Goal: Task Accomplishment & Management: Use online tool/utility

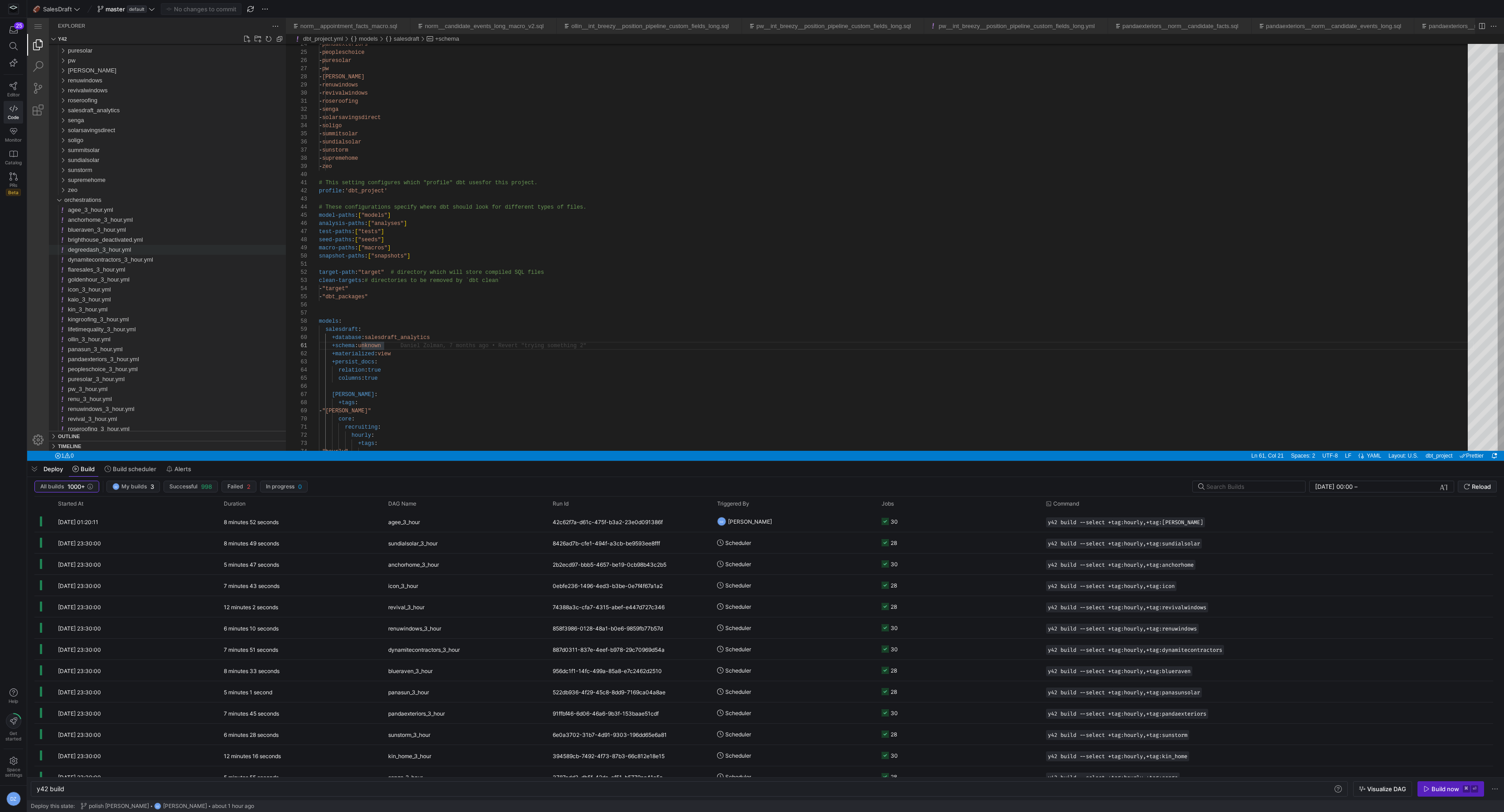
scroll to position [0, 65]
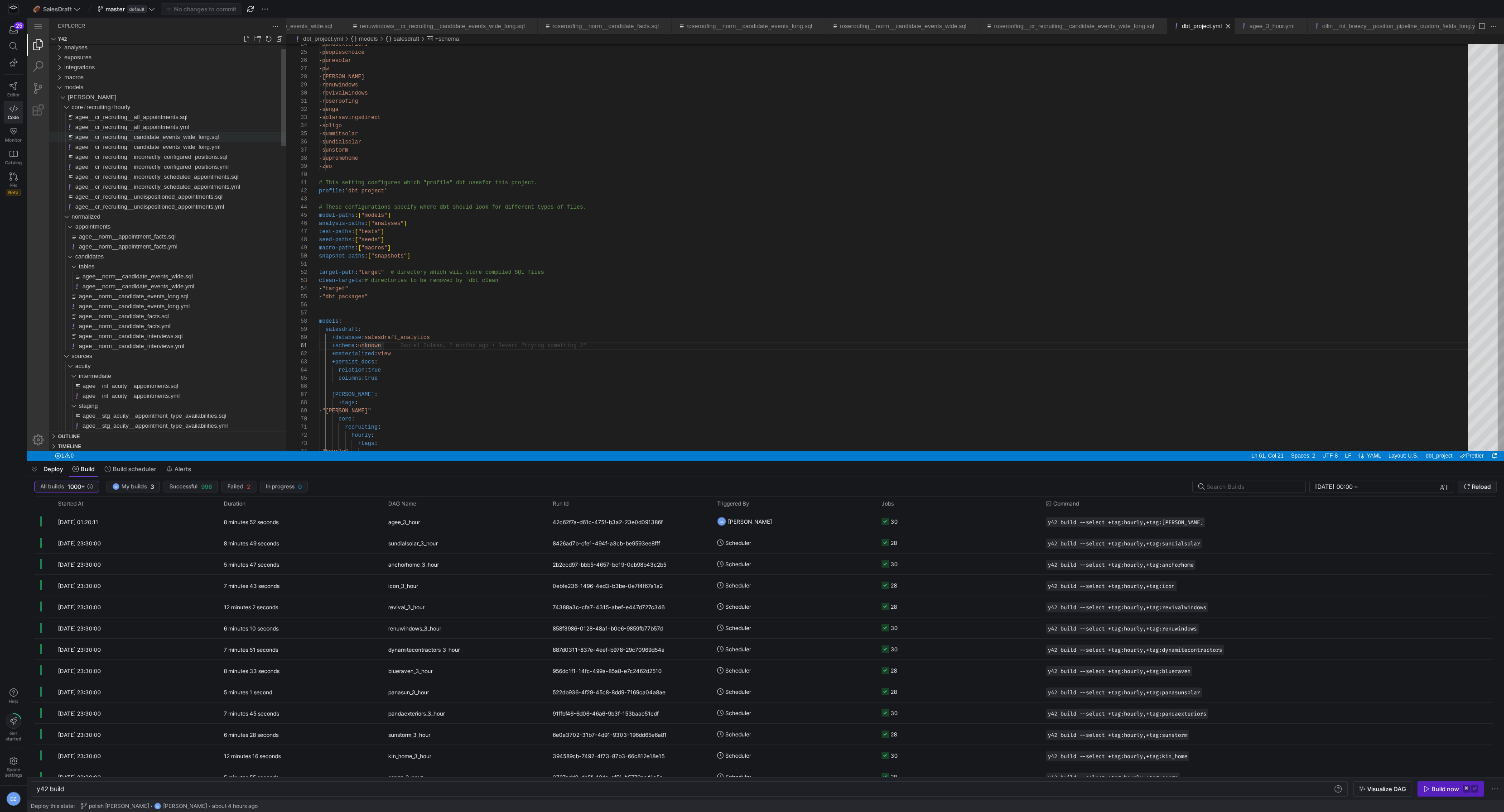
click at [142, 135] on span "agee__cr_recruiting__candidate_events_wide_long.sql" at bounding box center [146, 137] width 143 height 7
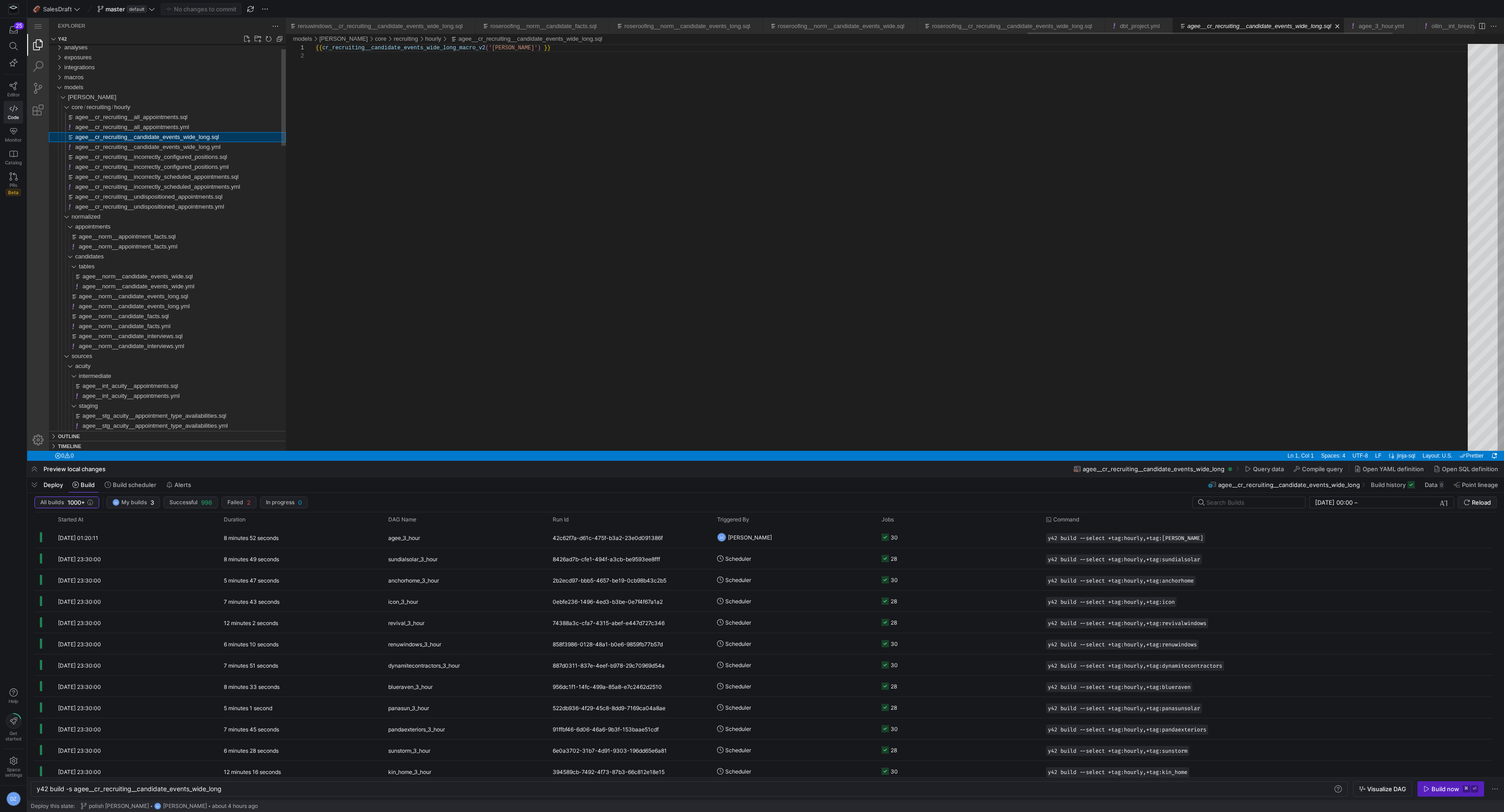
scroll to position [7, 0]
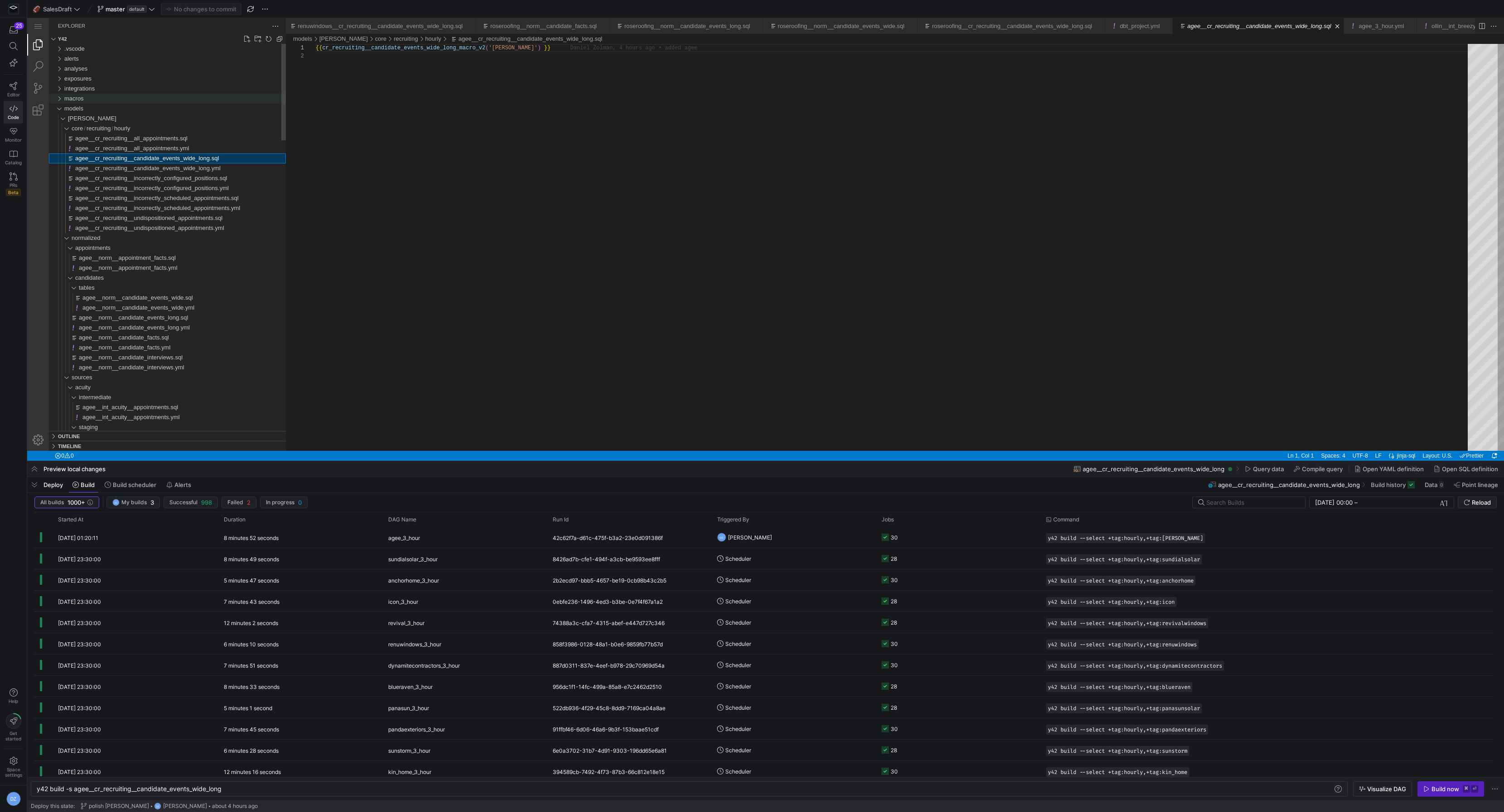
click at [146, 96] on div "macros" at bounding box center [174, 99] width 221 height 10
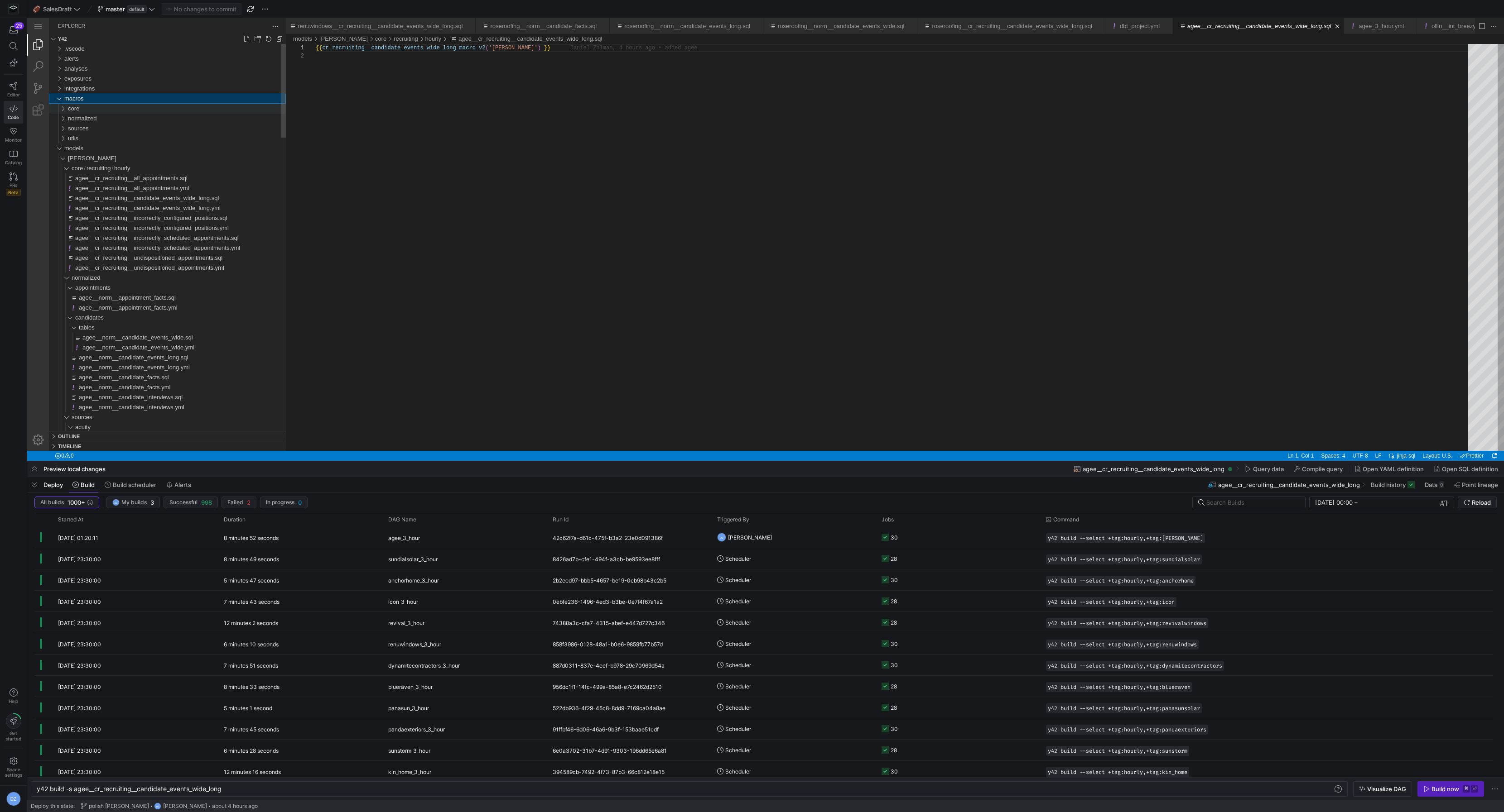
click at [148, 104] on div "core" at bounding box center [177, 109] width 218 height 10
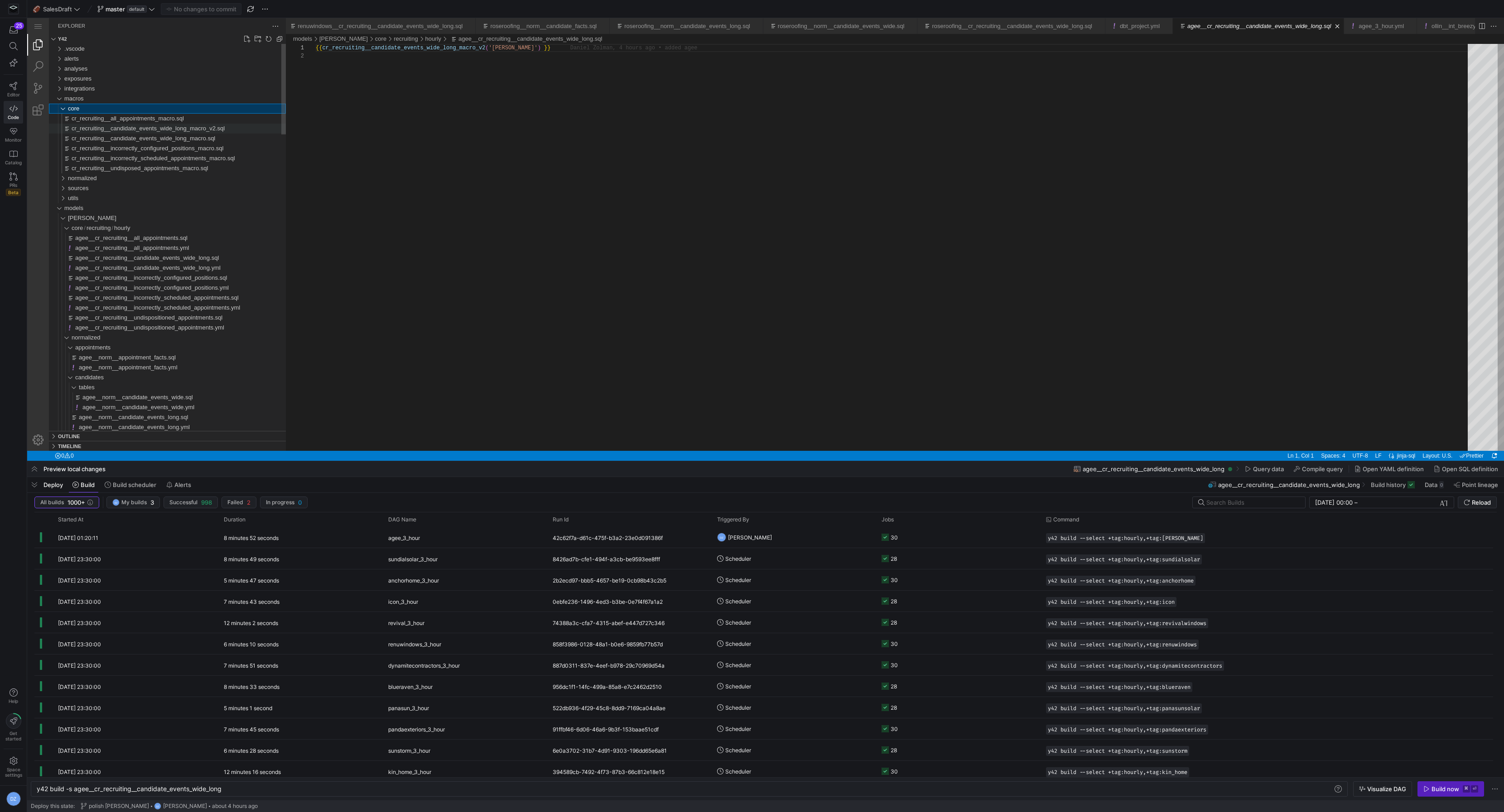
click at [153, 128] on span "cr_recruiting__candidate_events_wide_long_macro_v2.sql" at bounding box center [148, 128] width 153 height 7
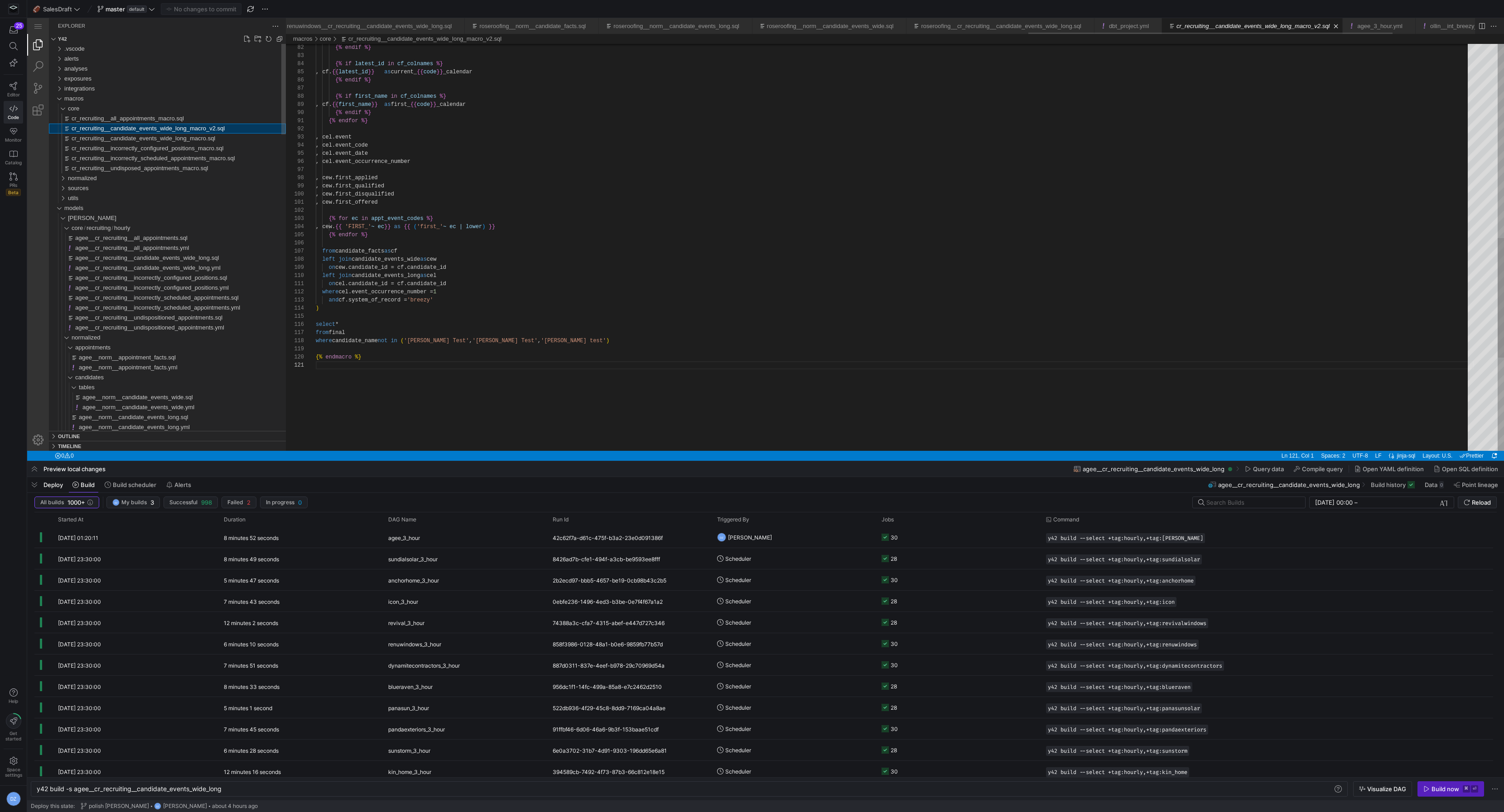
type textarea "y42 build"
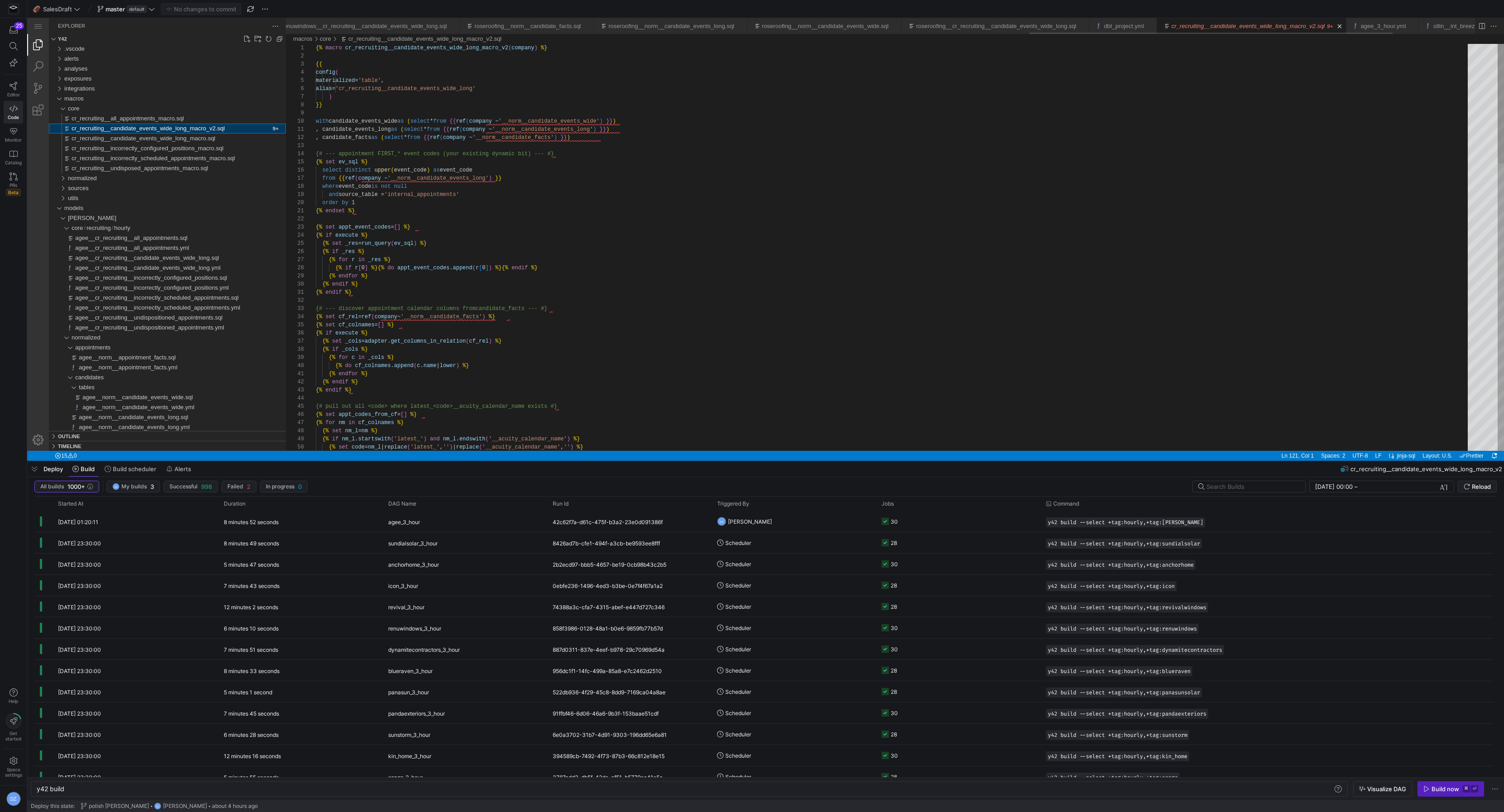
scroll to position [0, 2433]
type textarea "{% macro cr_recruiting__candidate_events_wide_long_macro_v2(company) %} {{ conf…"
click at [389, 51] on div "{# pull out all <code> where latest_<code>__acuity _calendar_name exists #} {% …" at bounding box center [895, 736] width 1158 height 1385
click at [397, 90] on div "{# pull out all <code> where latest_<code>__acuity _calendar_name exists #} {% …" at bounding box center [895, 736] width 1158 height 1385
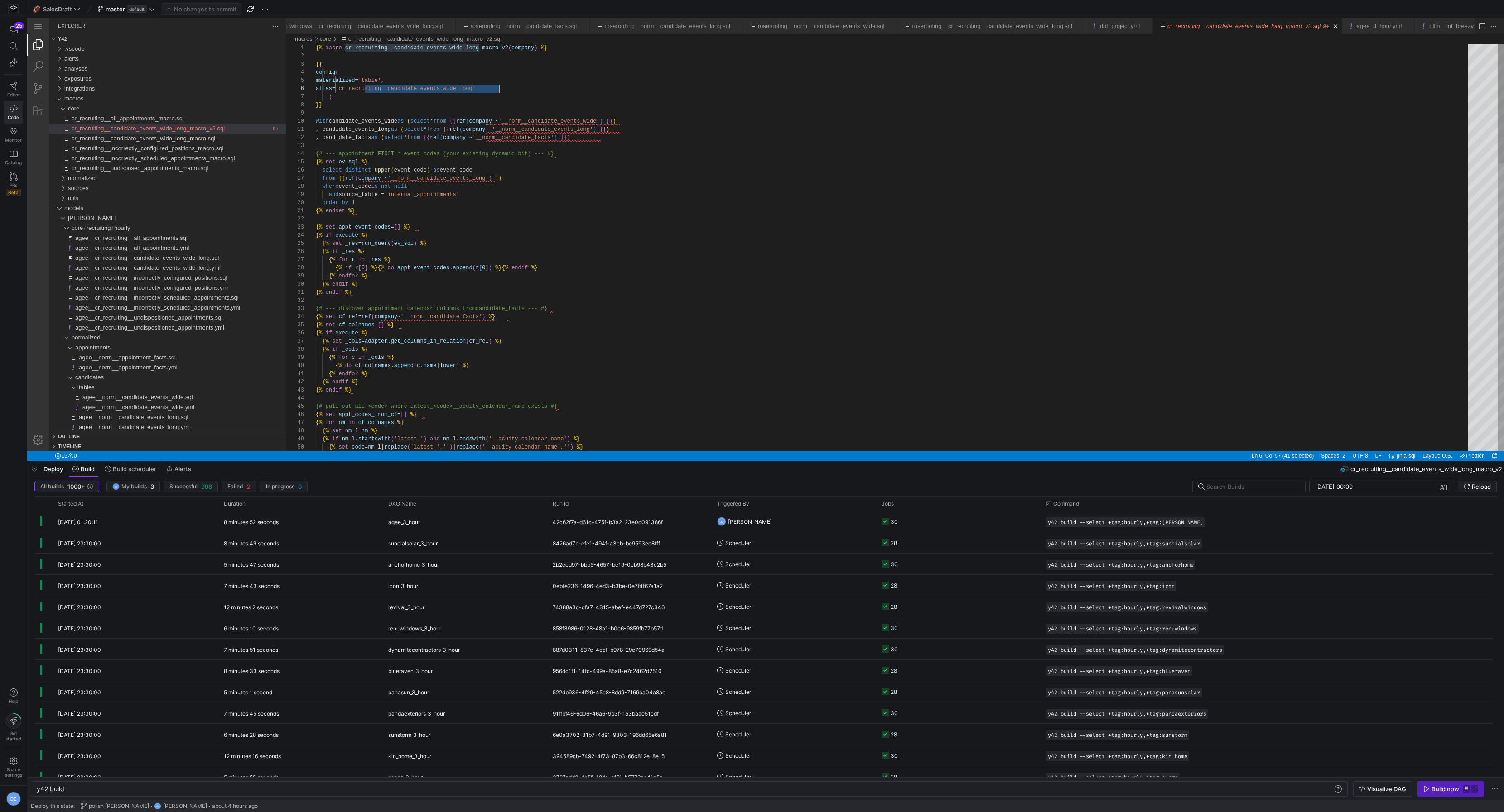
scroll to position [40, 182]
click at [183, 129] on span "agee__cr_recruiting__candidate_events_wide_long.sql" at bounding box center [146, 127] width 143 height 7
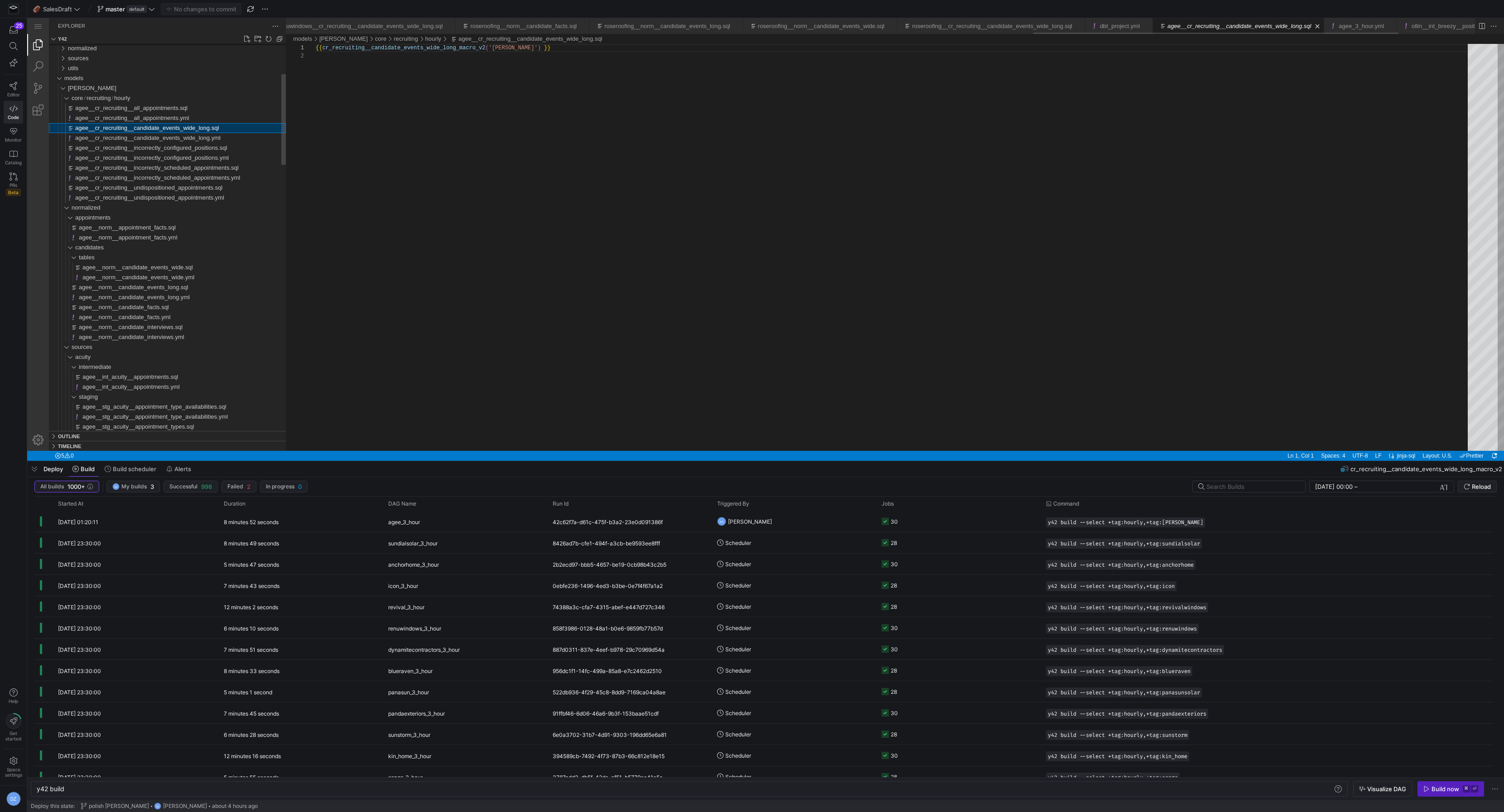
type textarea "y42 build -s agee__cr_recruiting__candidate_events_wide_long"
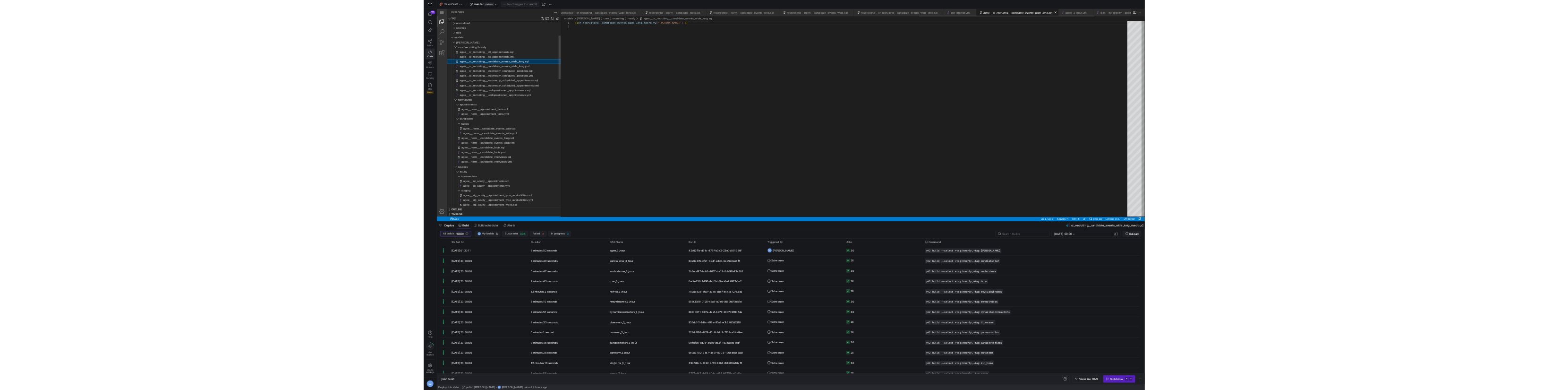
scroll to position [8, 0]
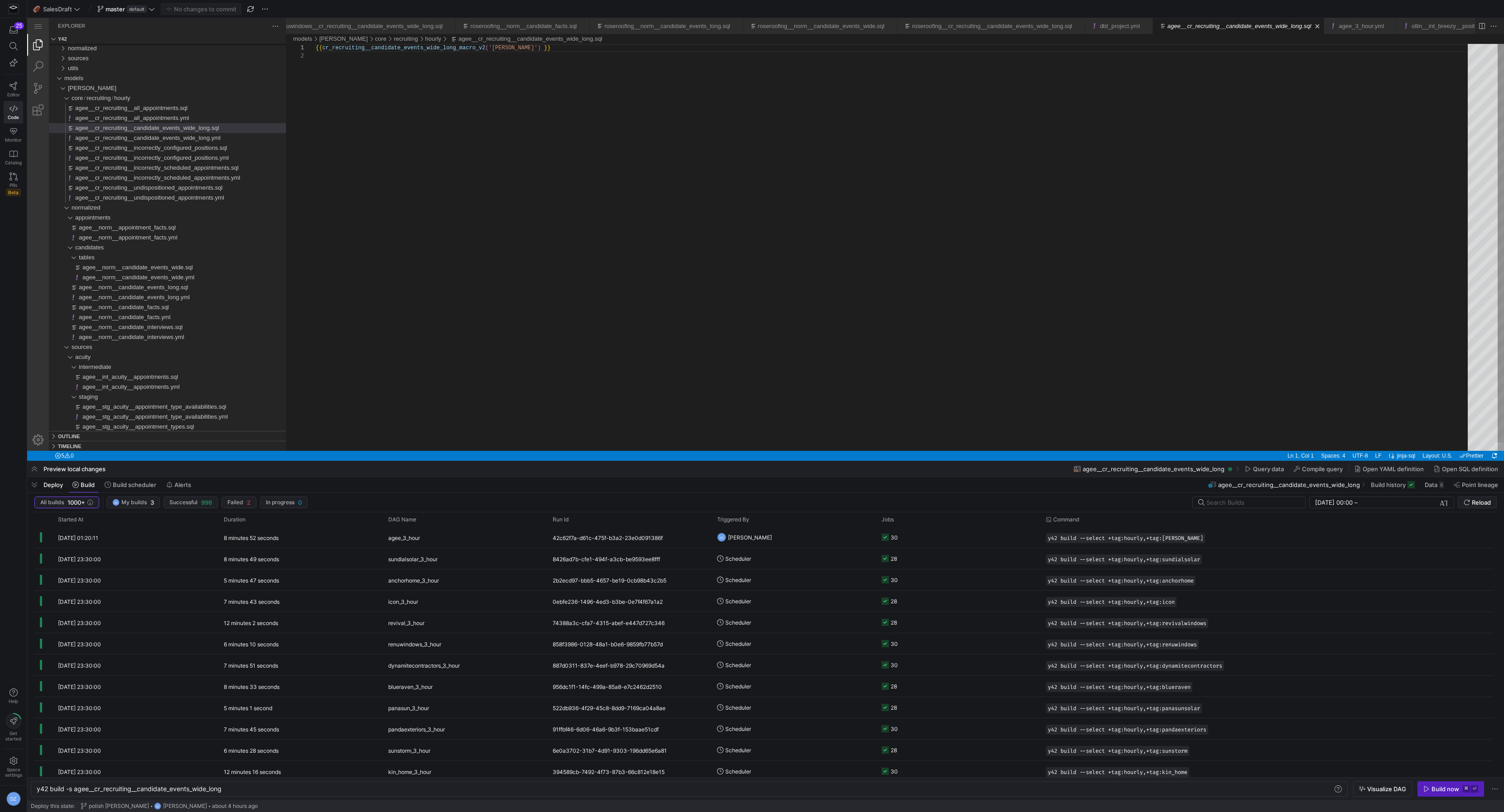
click at [600, 105] on div "{{ cr_recruiting__candidate_events_wide_long_macro_v 2 ( '[PERSON_NAME]' ) }}" at bounding box center [895, 252] width 1158 height 416
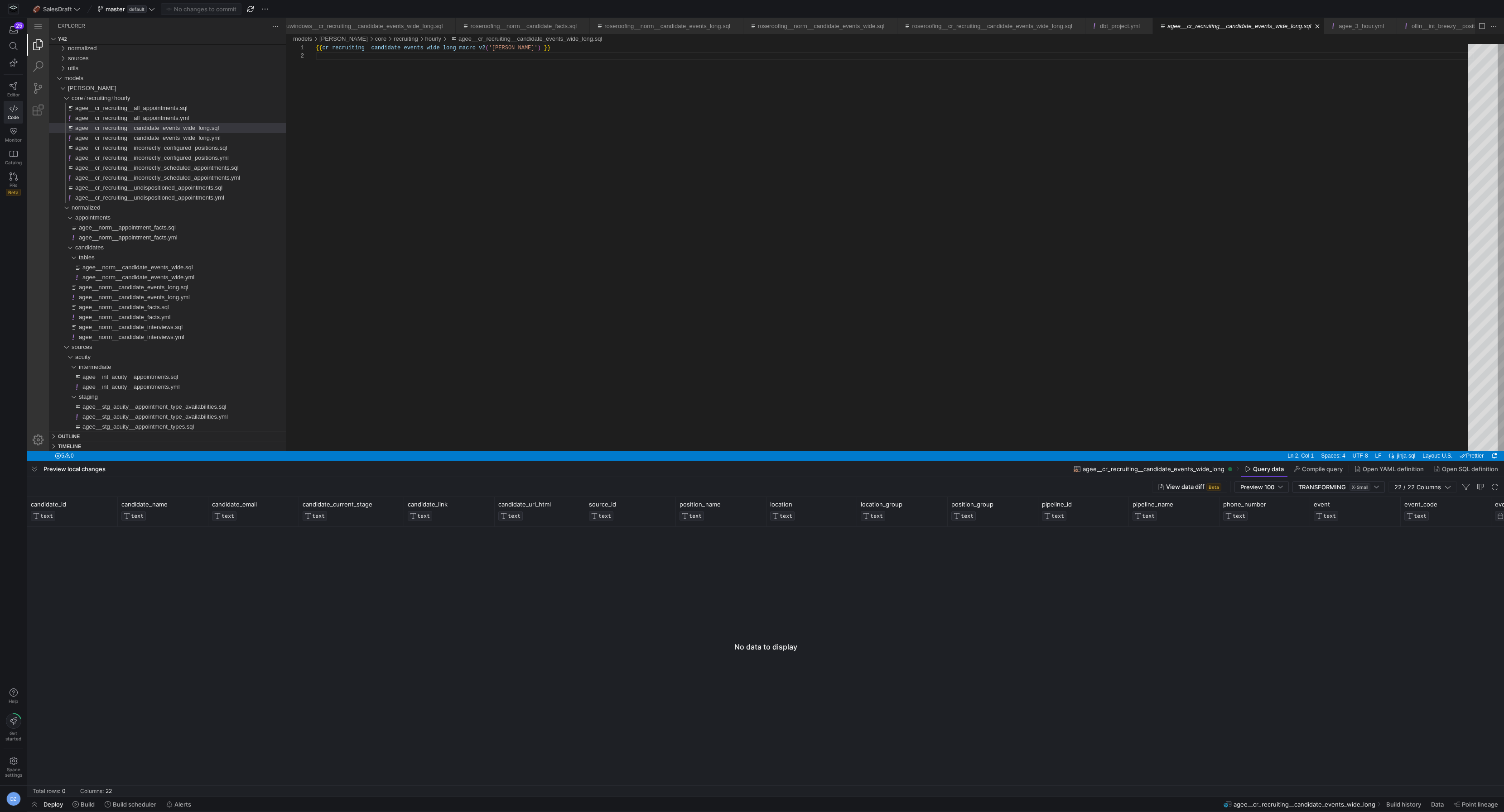
click at [1241, 471] on div "agee__cr_recruiting__candidate_events_wide_long Query data Compile query Open Y…" at bounding box center [1288, 469] width 430 height 15
click at [1200, 485] on span "View data diff Beta" at bounding box center [1193, 487] width 55 height 7
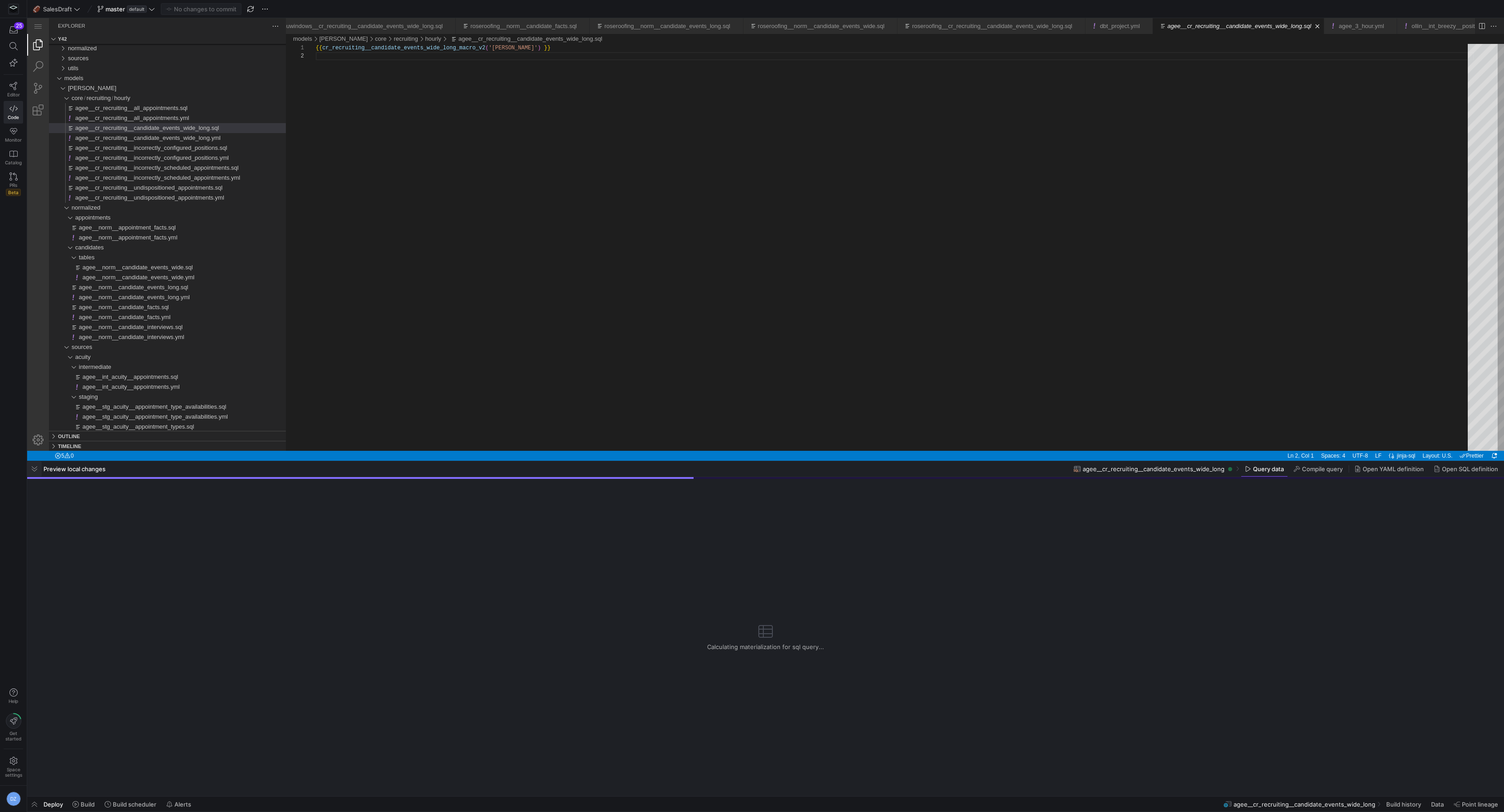
click at [38, 473] on span "button" at bounding box center [35, 469] width 15 height 15
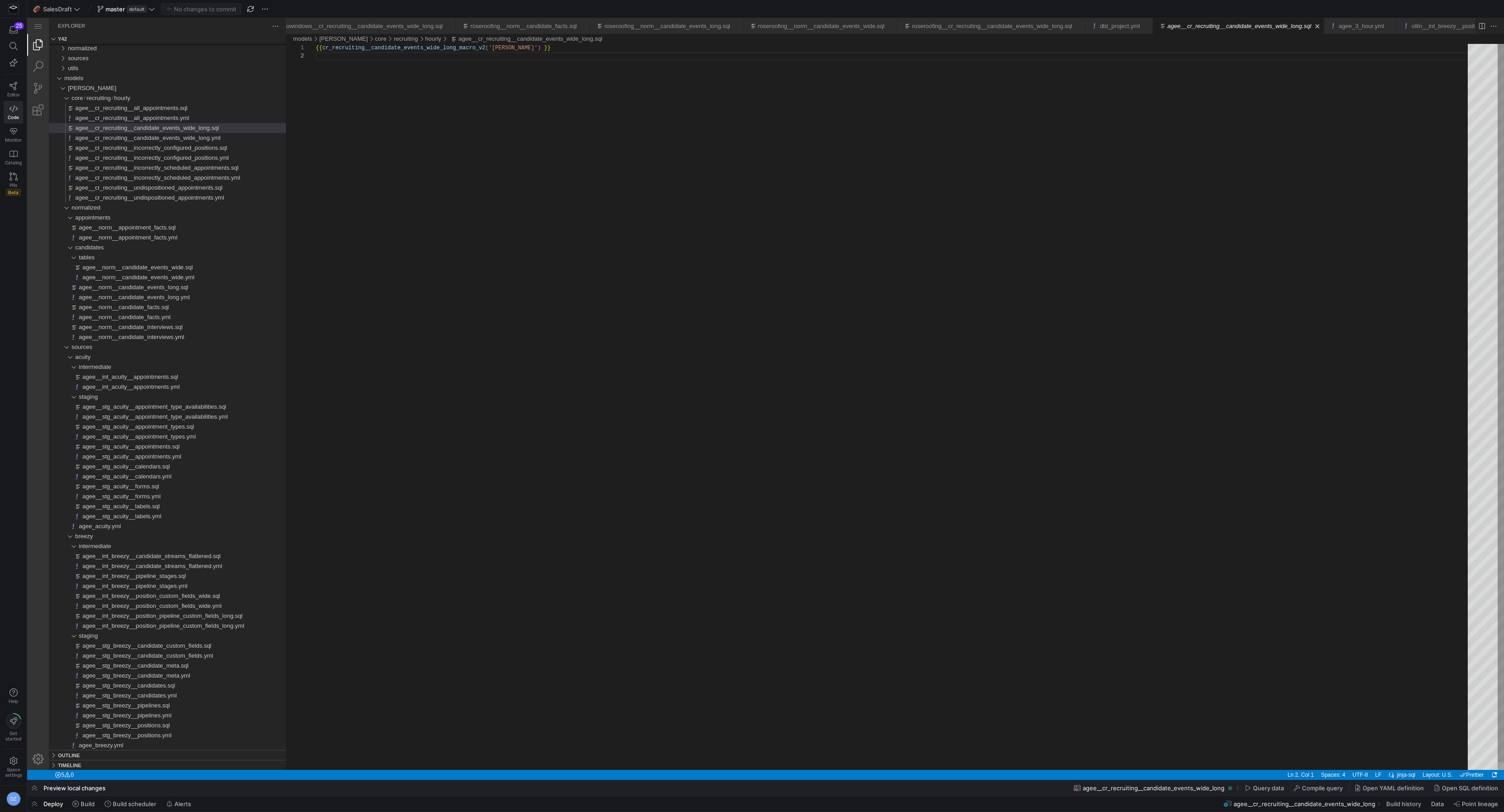
click at [491, 319] on div "{{ cr_recruiting__candidate_events_wide_long_macro_v 2 ( '[PERSON_NAME]' ) }}" at bounding box center [895, 411] width 1158 height 735
click at [463, 126] on div "{{ cr_recruiting__candidate_events_wide_long_macro_v 2 ( '[PERSON_NAME]' ) }}" at bounding box center [895, 411] width 1158 height 735
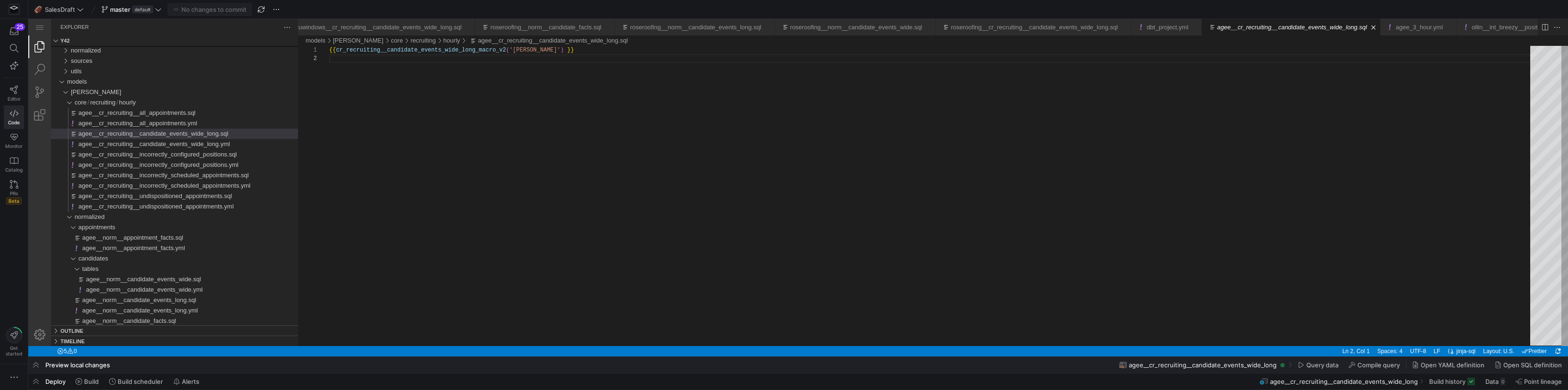
scroll to position [8, 0]
